Goal: Check status: Check status

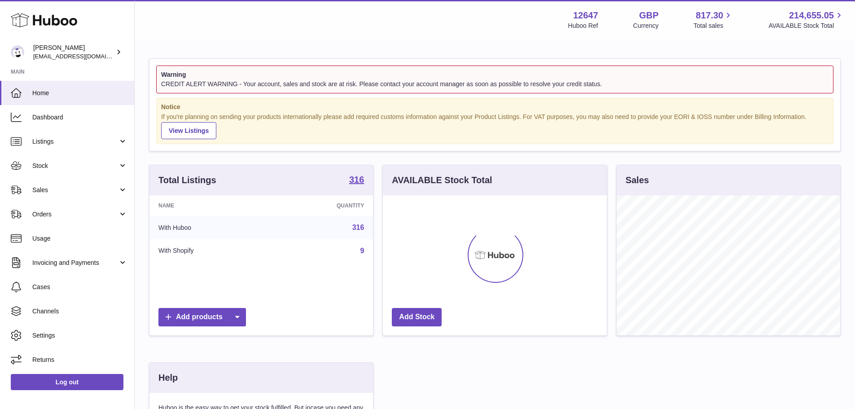
scroll to position [140, 224]
click at [39, 188] on span "Sales" at bounding box center [75, 190] width 86 height 9
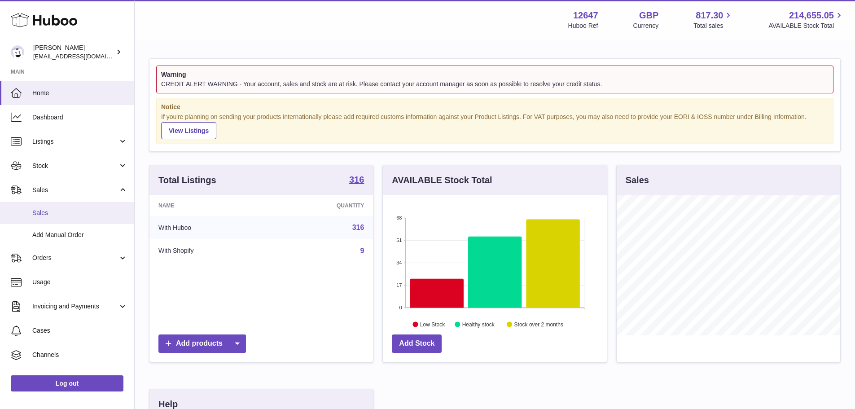
click at [50, 212] on span "Sales" at bounding box center [79, 213] width 95 height 9
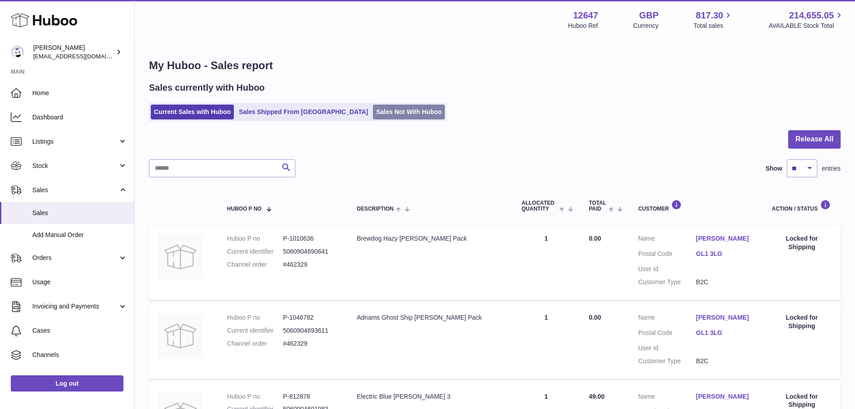
click at [379, 107] on link "Sales Not With Huboo" at bounding box center [409, 112] width 72 height 15
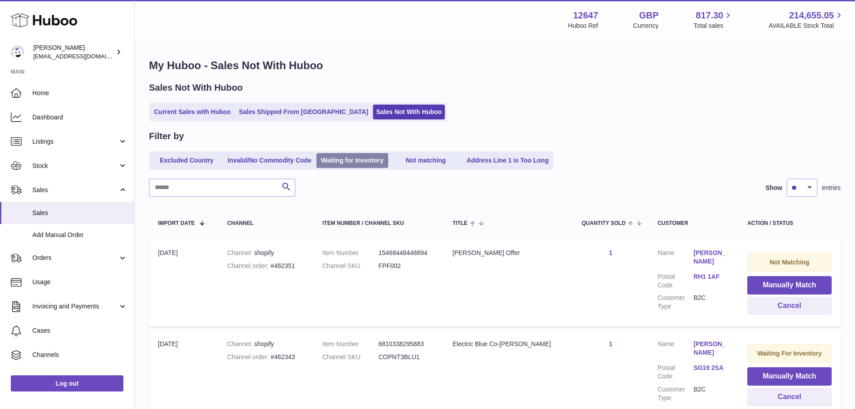
click at [380, 166] on link "Waiting for Inventory" at bounding box center [352, 160] width 72 height 15
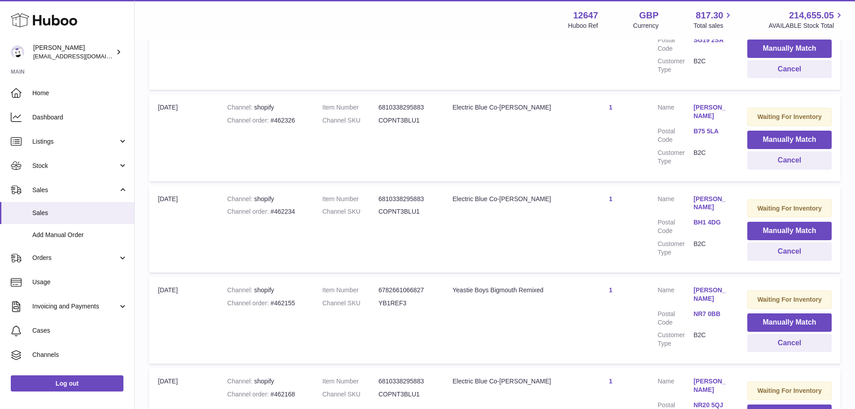
scroll to position [224, 0]
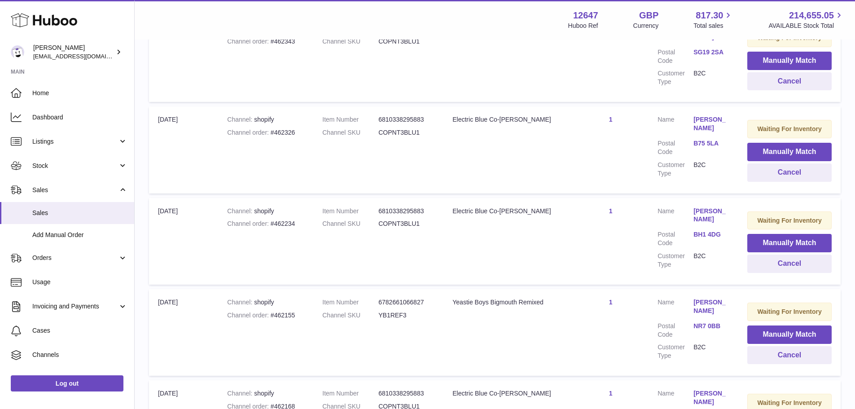
click at [406, 133] on dd "COPNT3BLU1" at bounding box center [406, 132] width 56 height 9
copy dd "COPNT3BLU1"
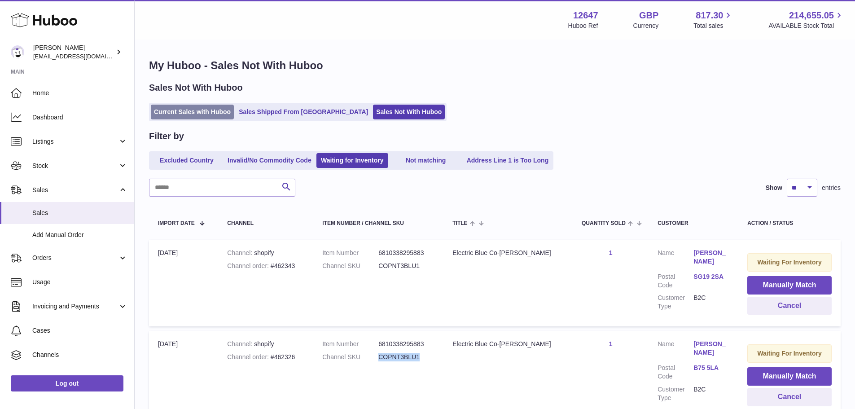
click at [181, 111] on link "Current Sales with Huboo" at bounding box center [192, 112] width 83 height 15
